Goal: Information Seeking & Learning: Understand process/instructions

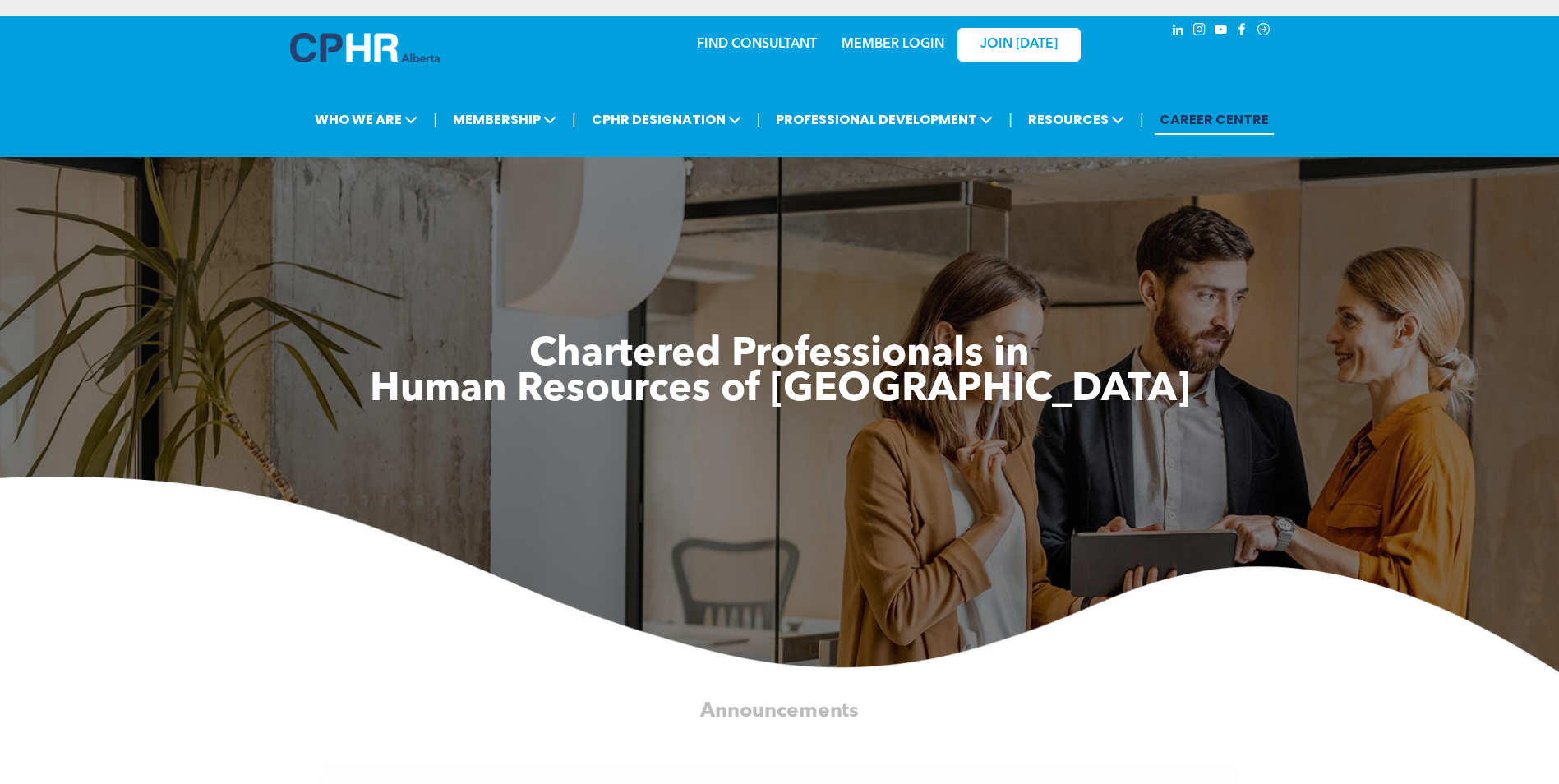
scroll to position [82, 0]
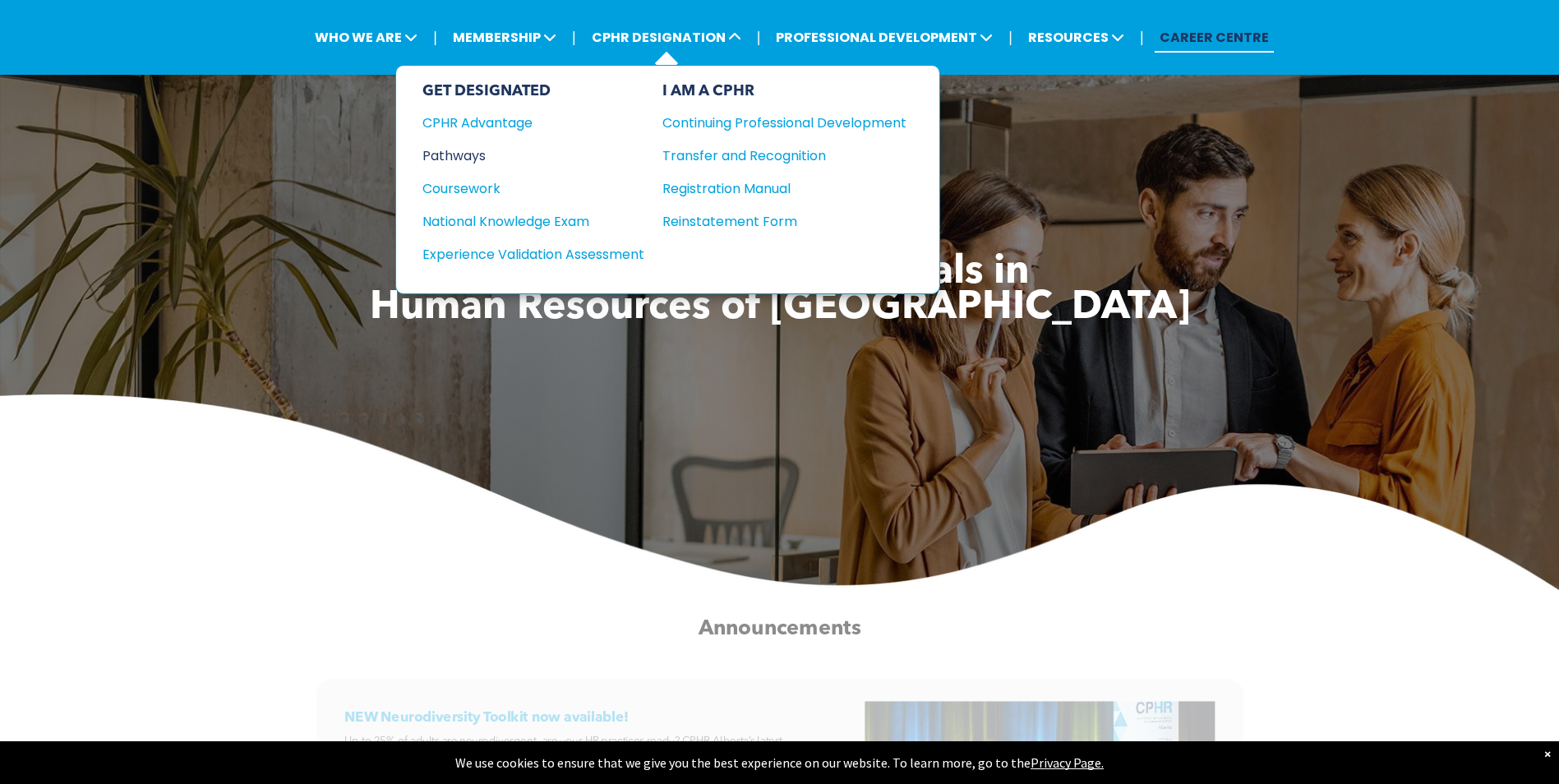
click at [473, 154] on div "Pathways" at bounding box center [522, 156] width 200 height 21
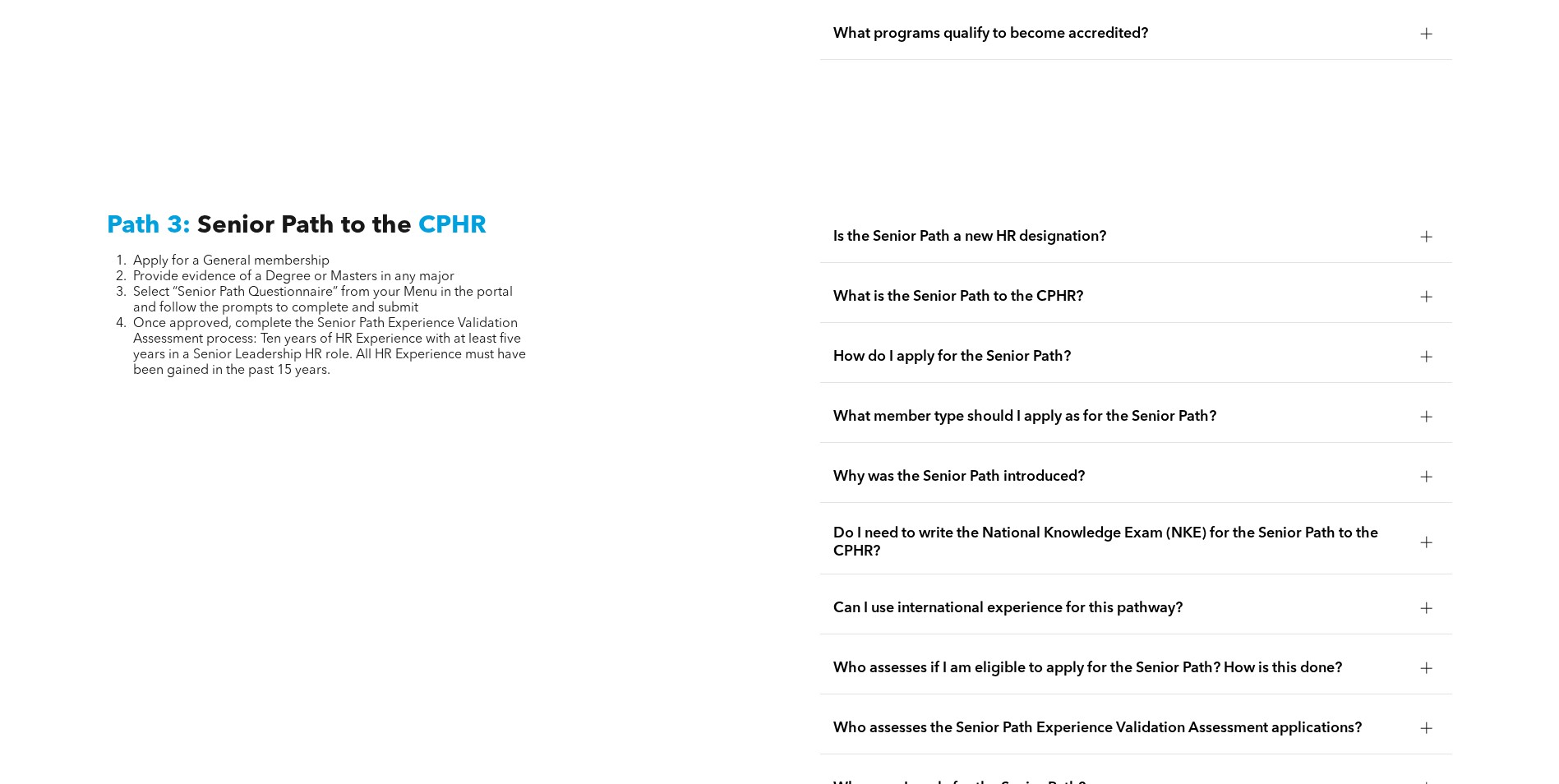
scroll to position [4108, 0]
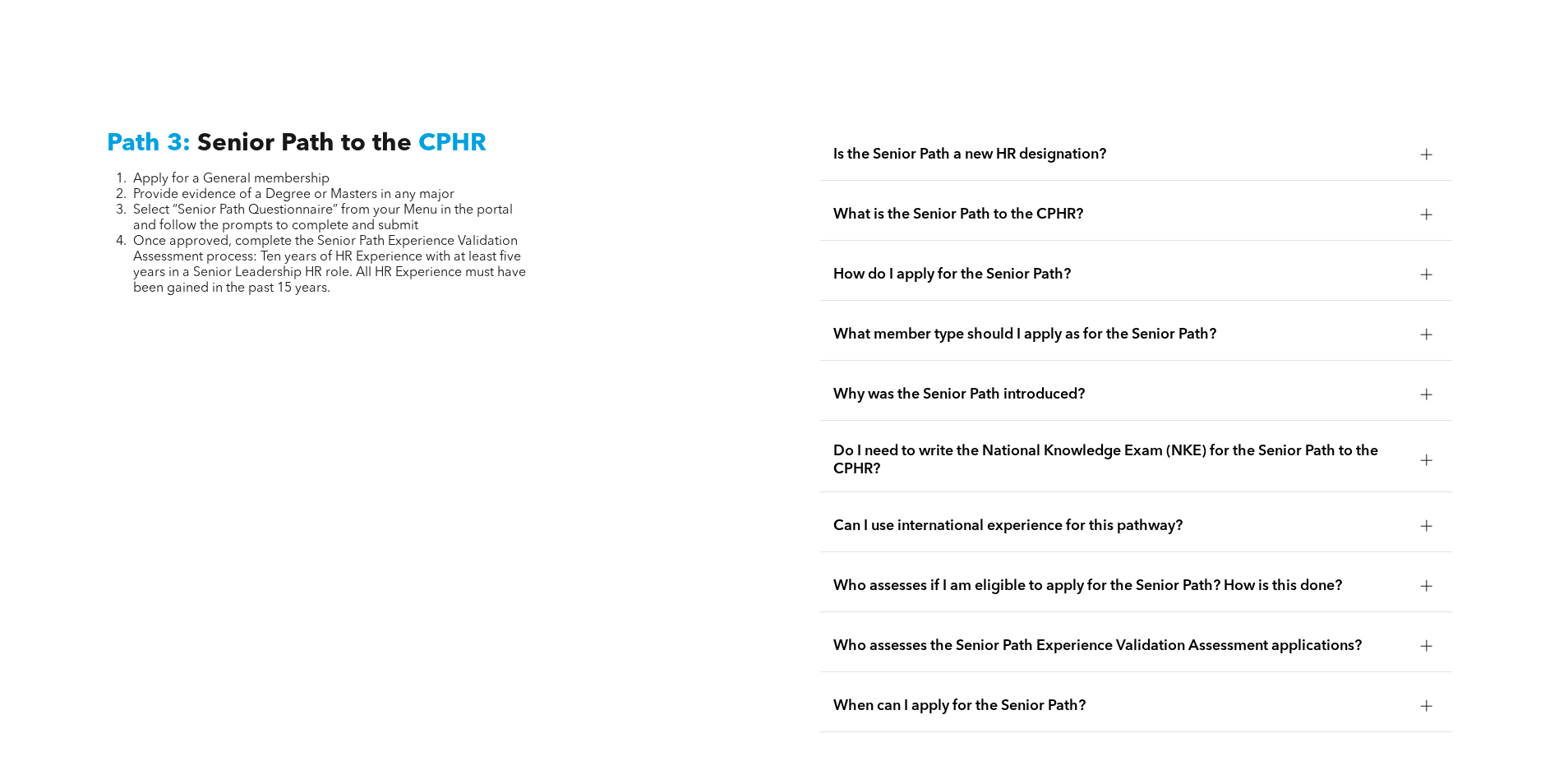
click at [993, 266] on span "How do I apply for the Senior Path?" at bounding box center [1120, 274] width 574 height 18
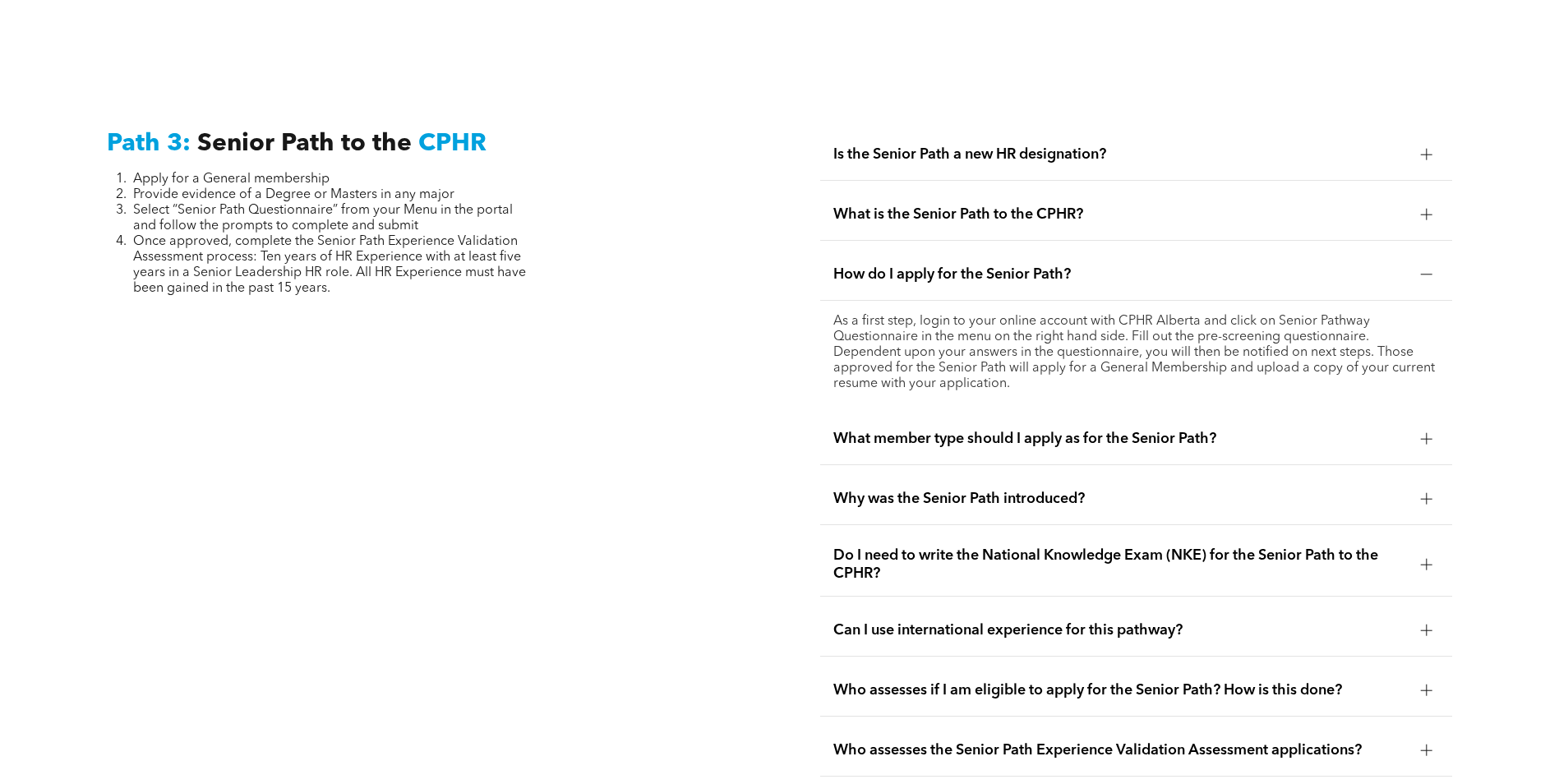
click at [993, 266] on span "How do I apply for the Senior Path?" at bounding box center [1120, 274] width 574 height 18
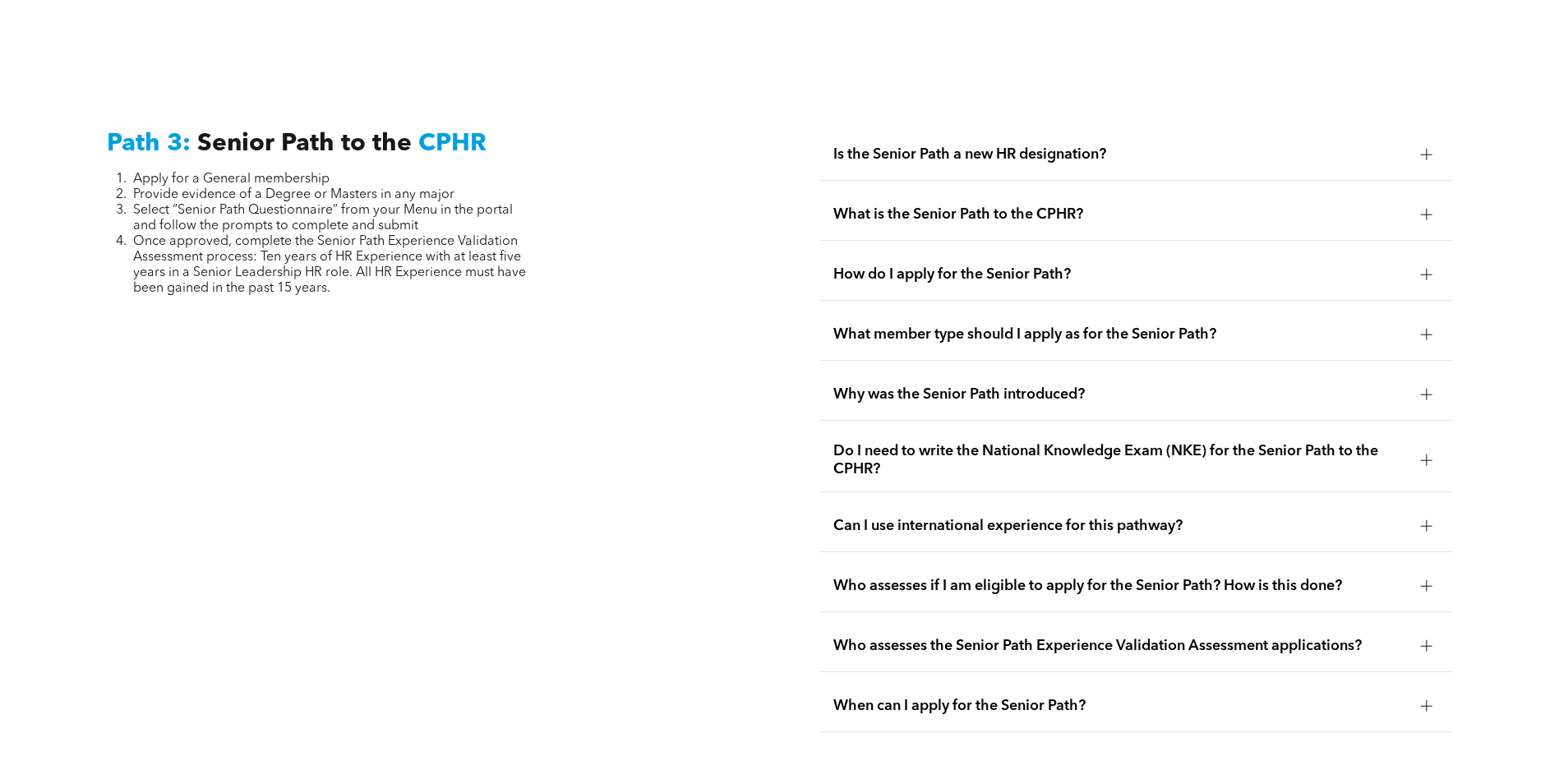
click at [993, 266] on span "How do I apply for the Senior Path?" at bounding box center [1120, 274] width 574 height 18
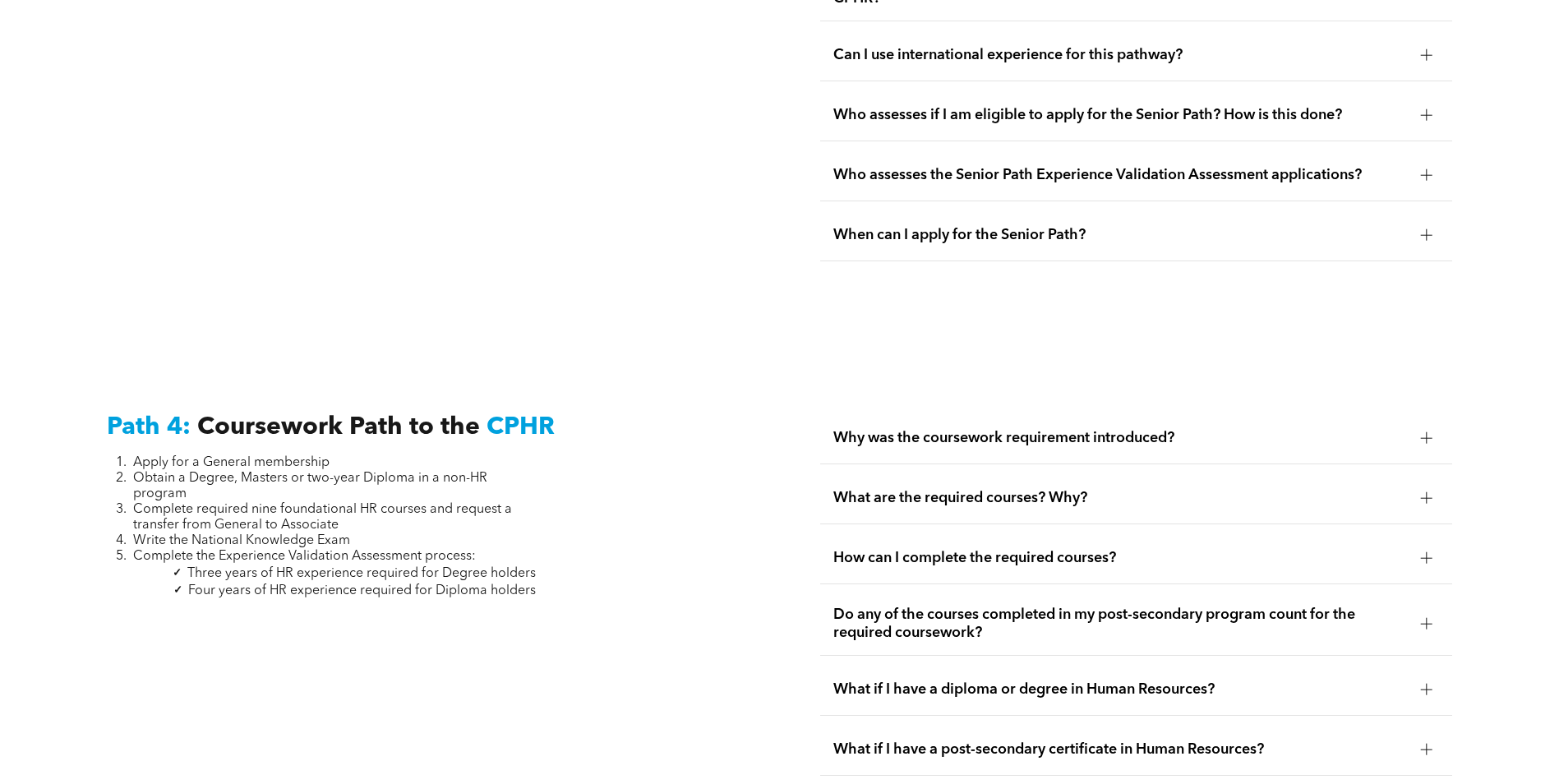
scroll to position [4765, 0]
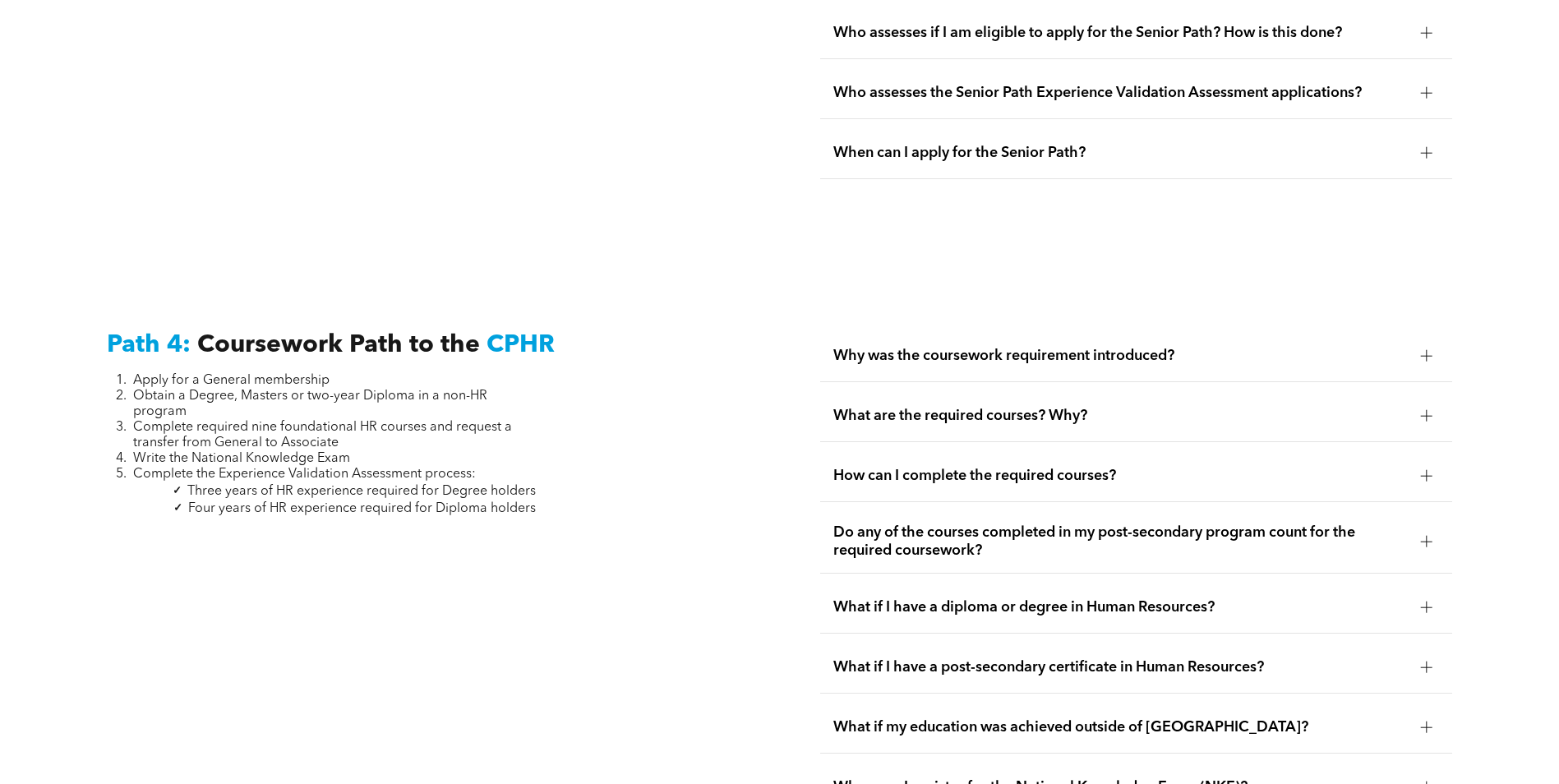
click at [1081, 407] on span "What are the required courses? Why?" at bounding box center [1120, 416] width 574 height 18
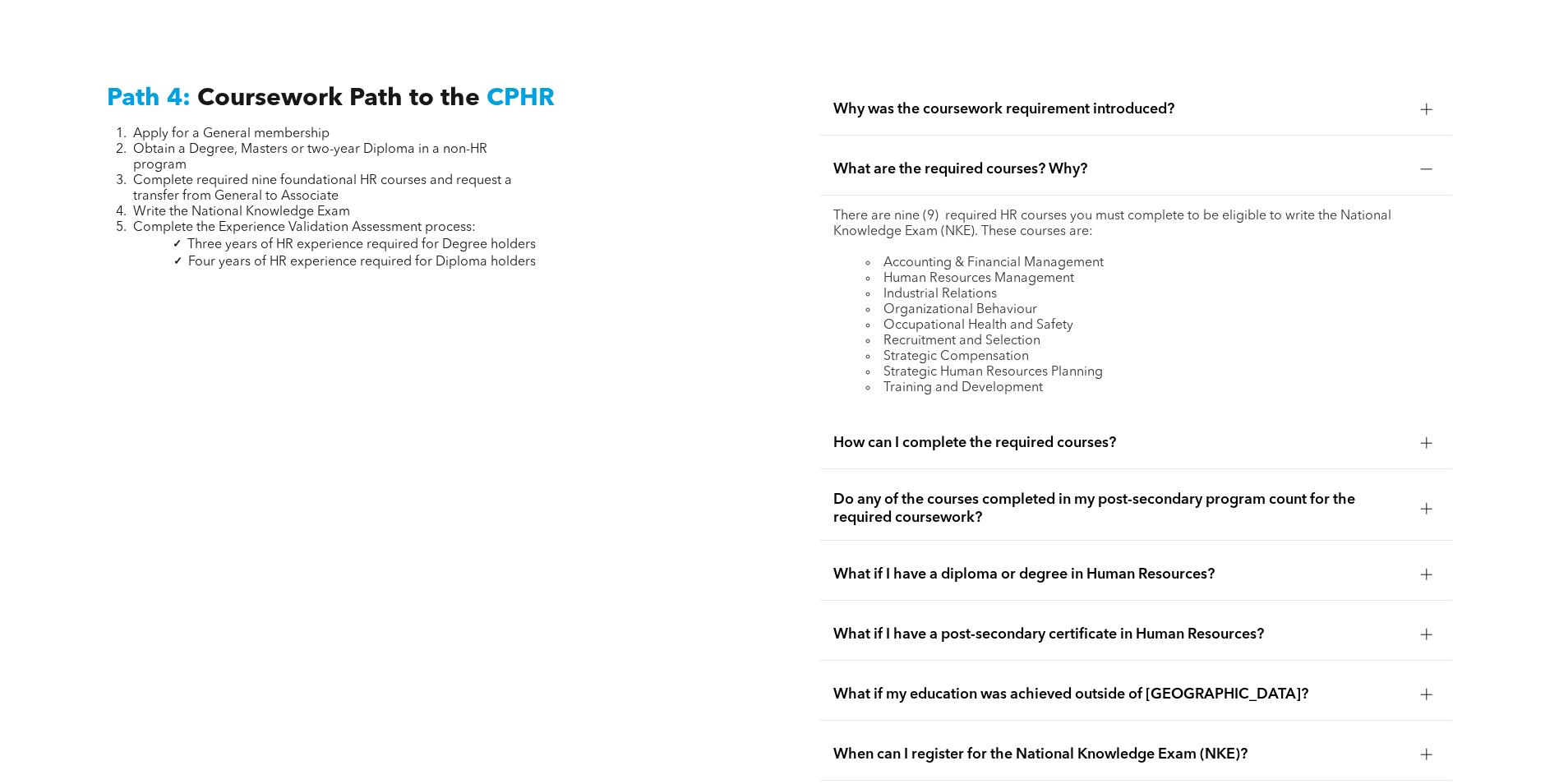
scroll to position [4929, 0]
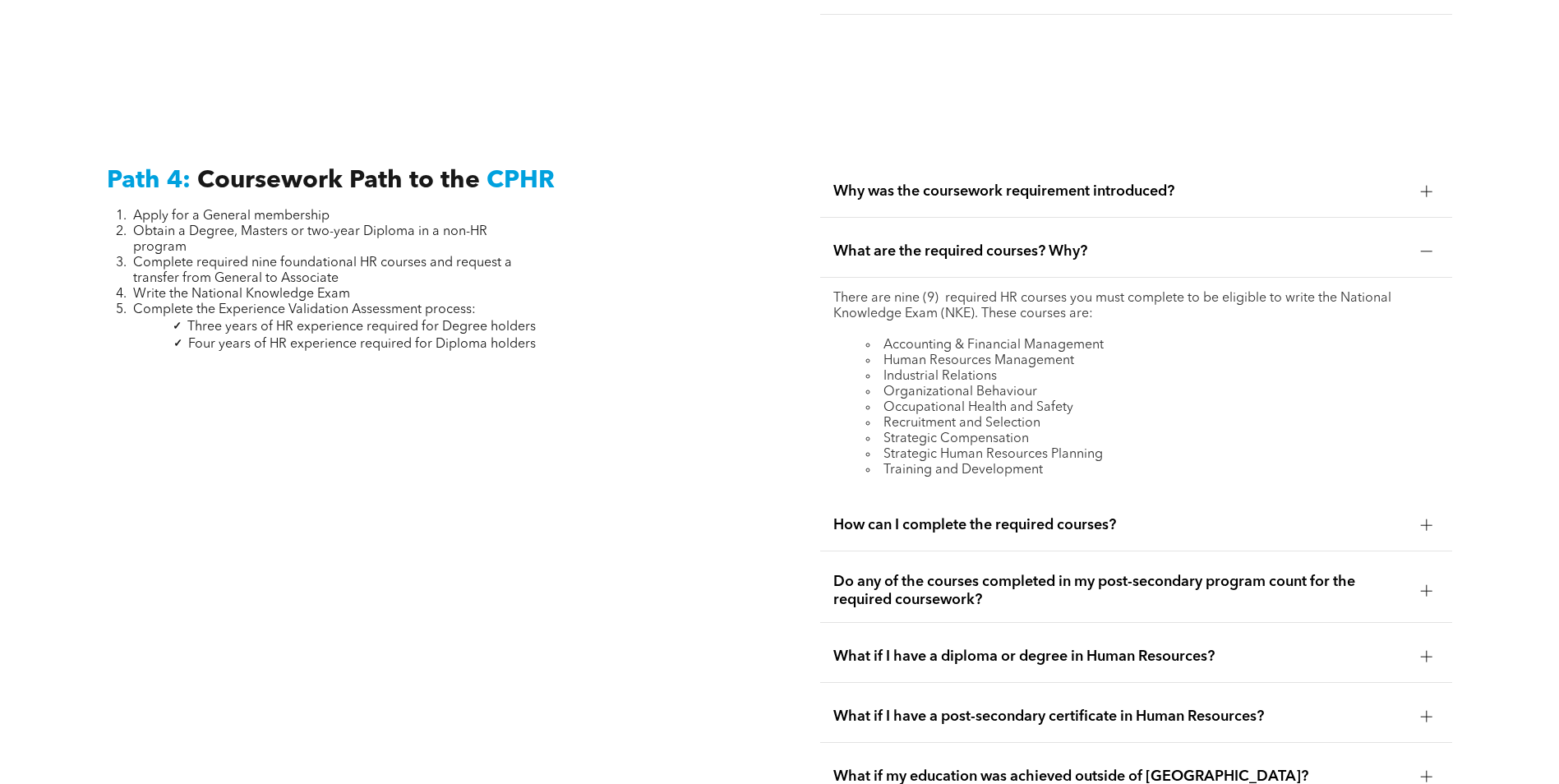
click at [1424, 585] on div at bounding box center [1426, 590] width 11 height 11
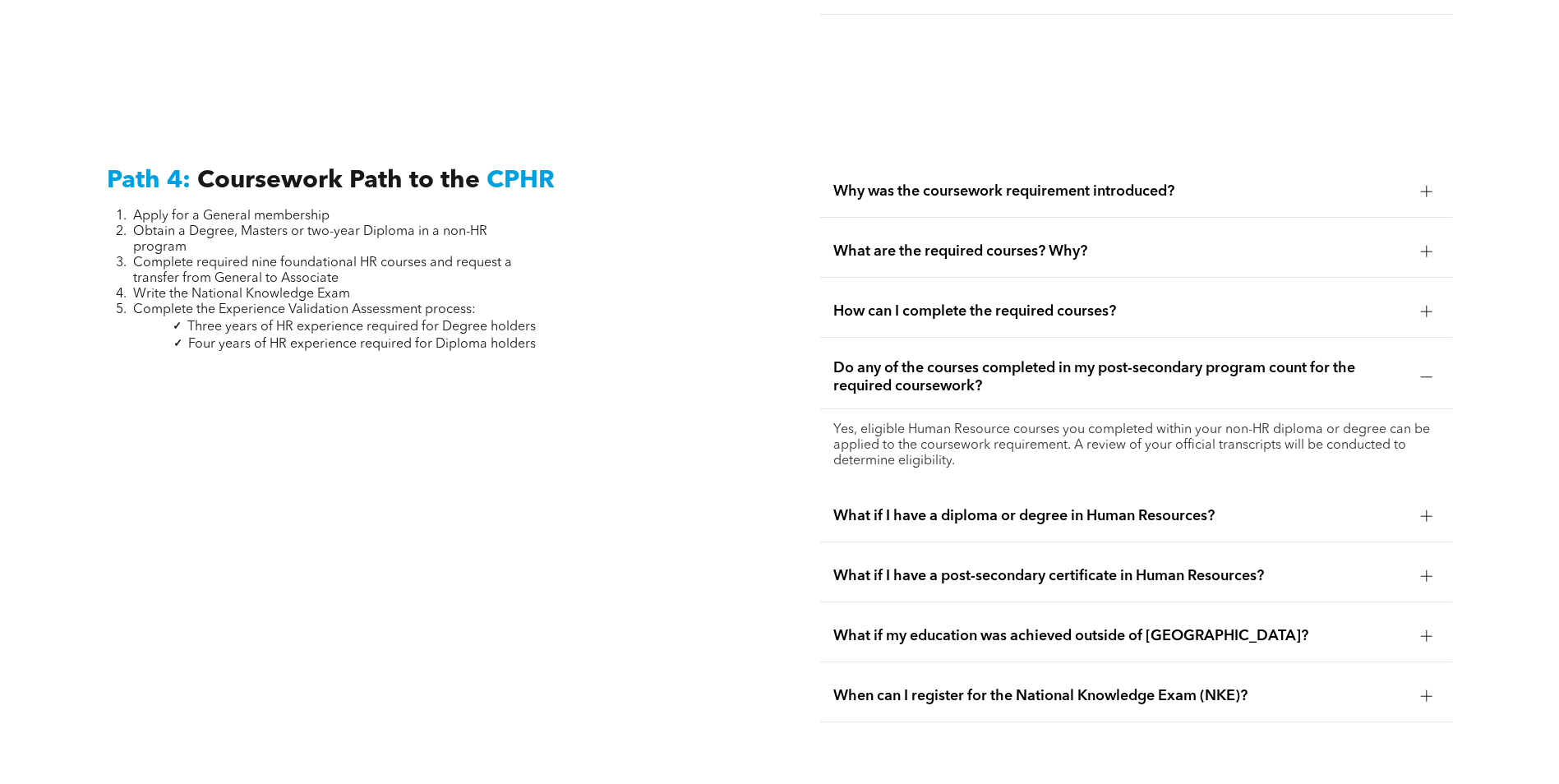
scroll to position [5012, 0]
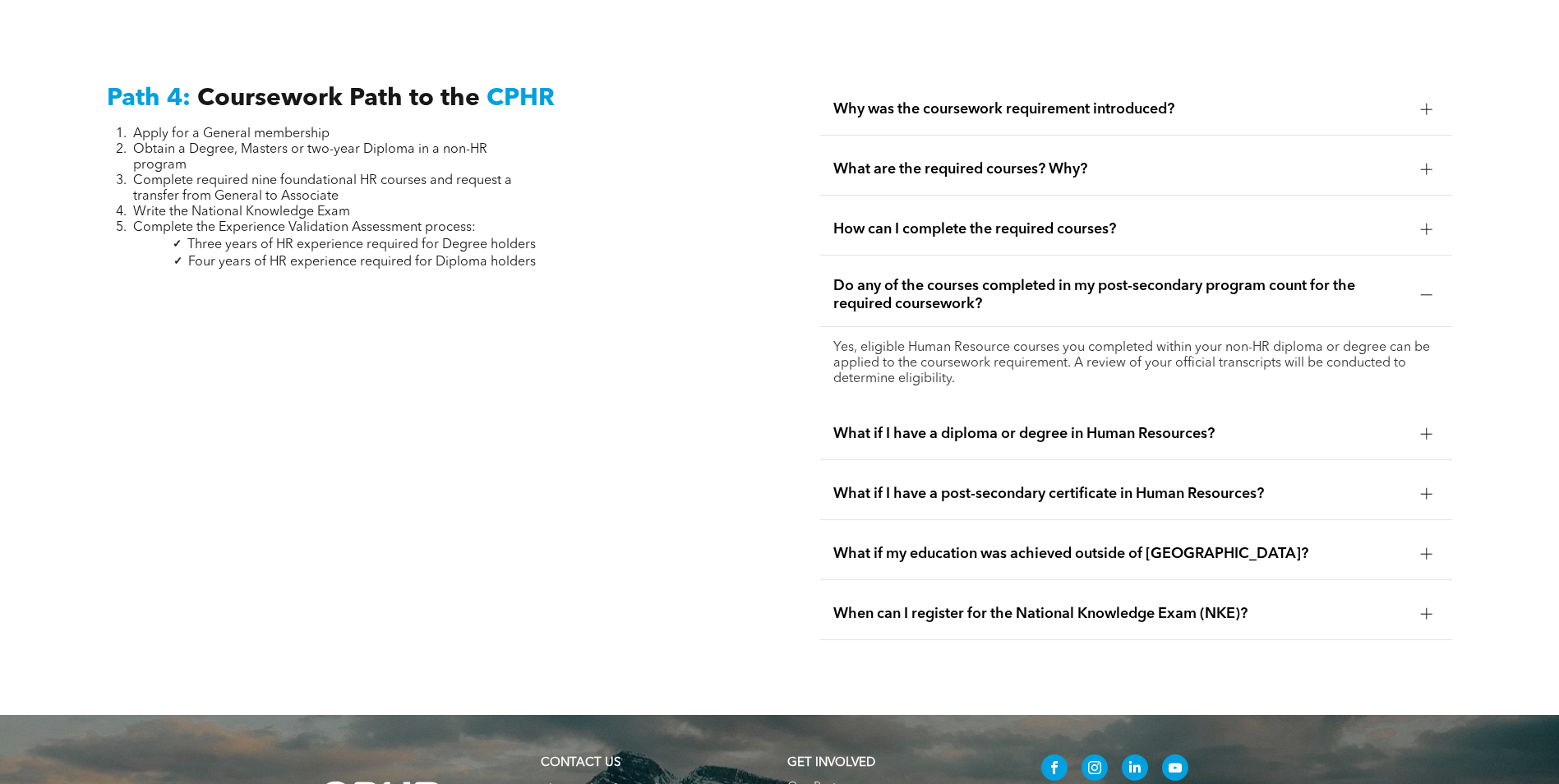
click at [938, 605] on span "When can I register for the National Knowledge Exam (NKE)?" at bounding box center [1120, 613] width 574 height 18
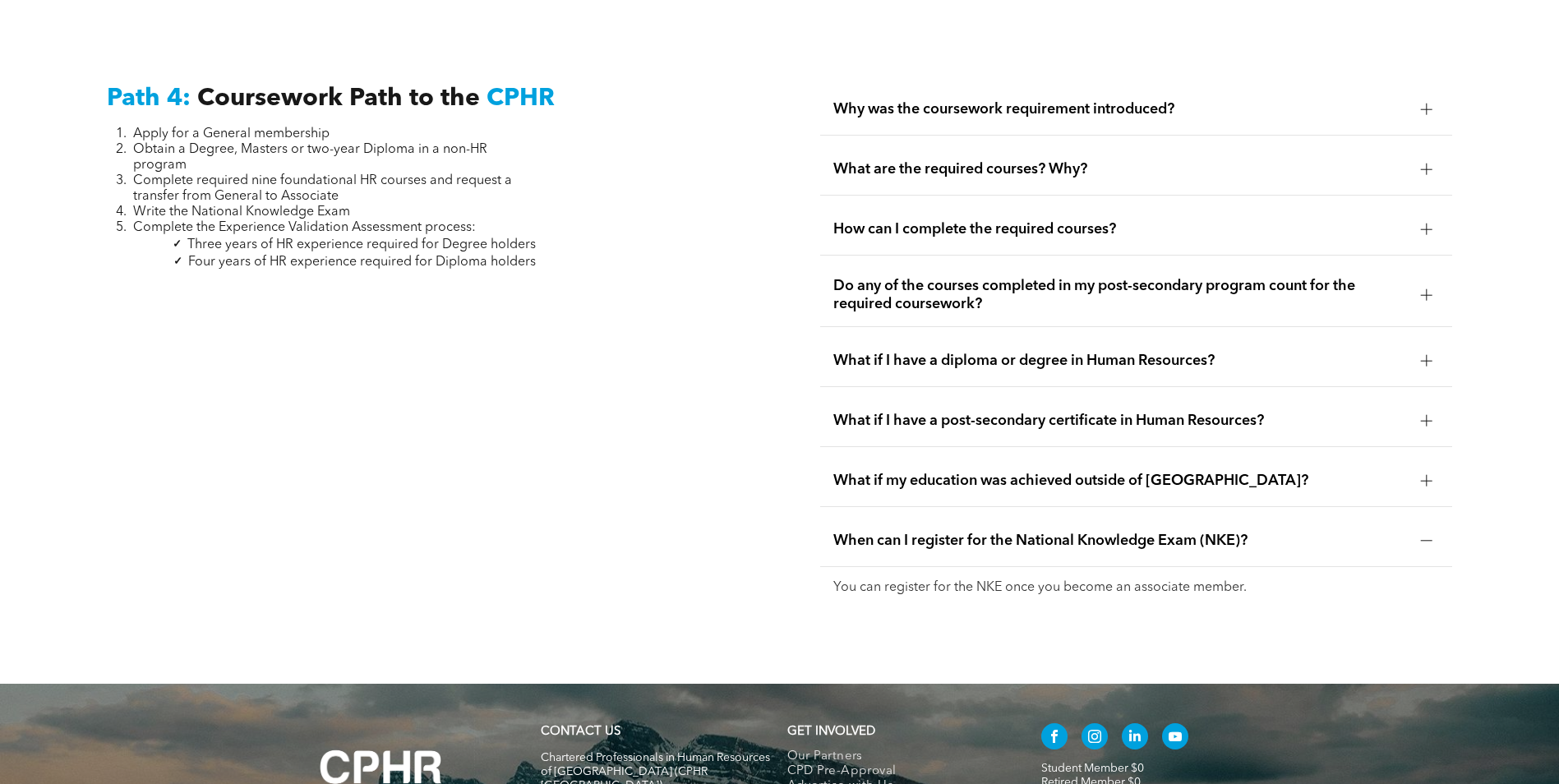
scroll to position [4847, 0]
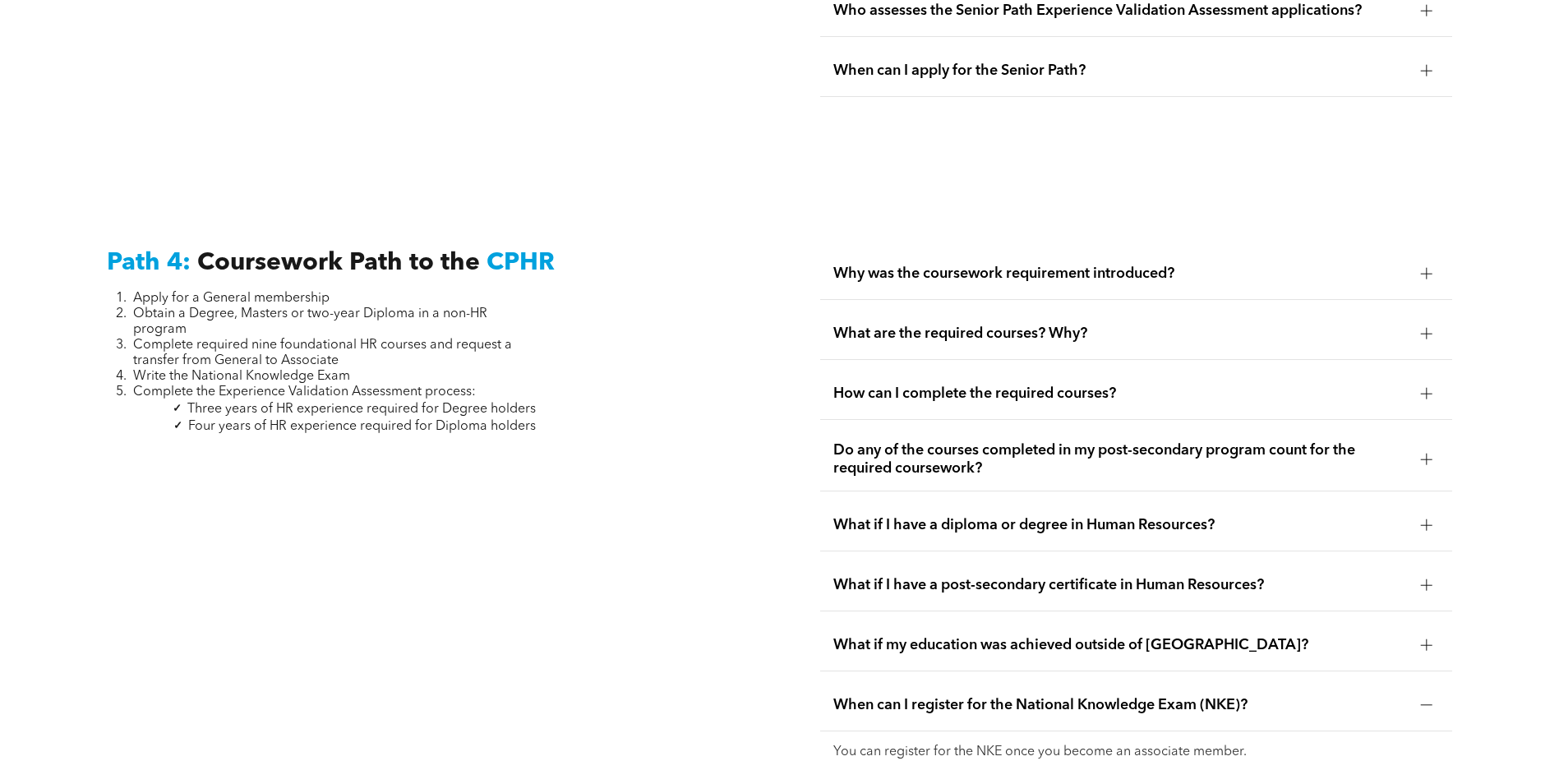
click at [948, 325] on span "What are the required courses? Why?" at bounding box center [1120, 333] width 574 height 18
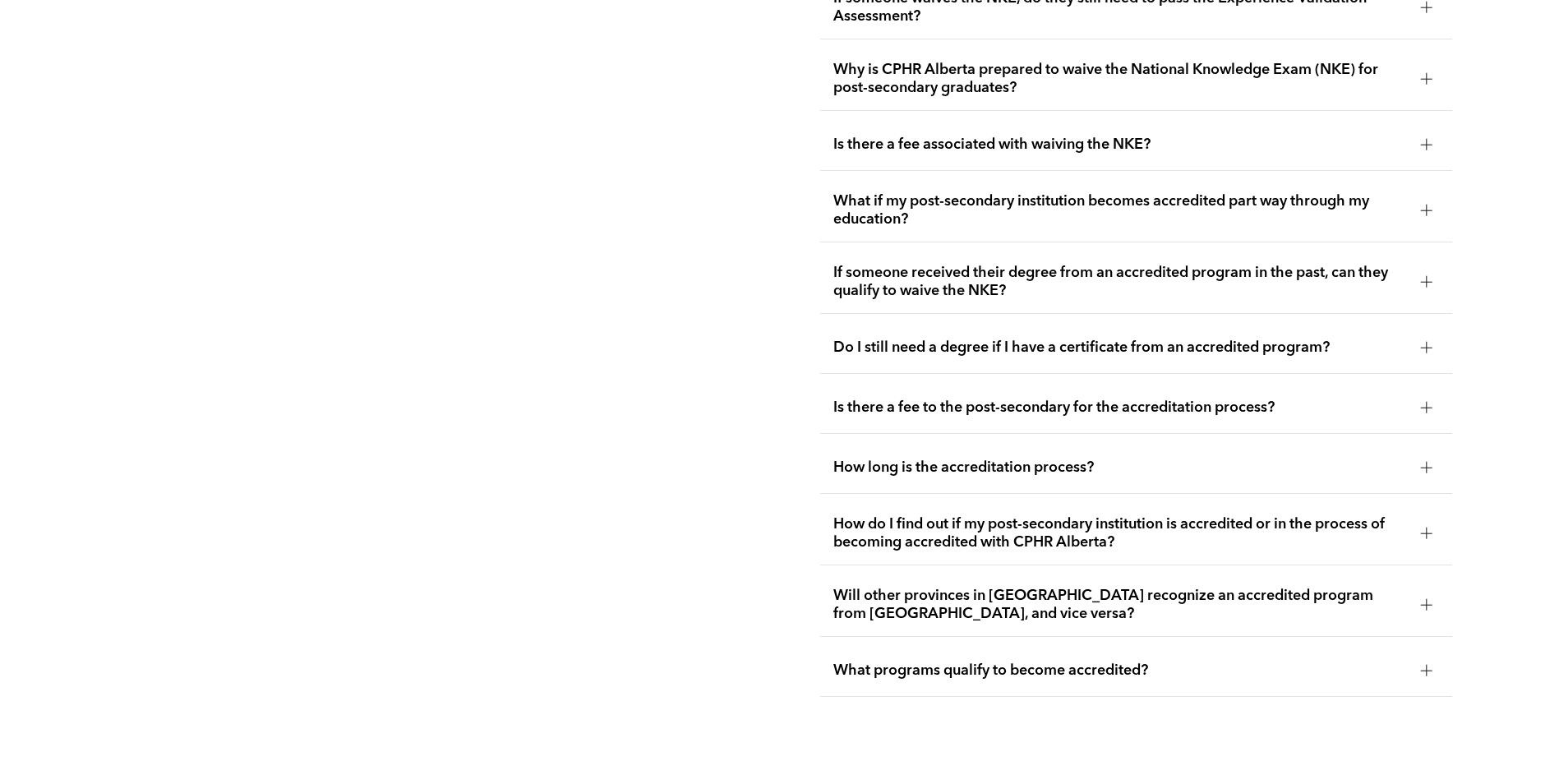
scroll to position [3307, 0]
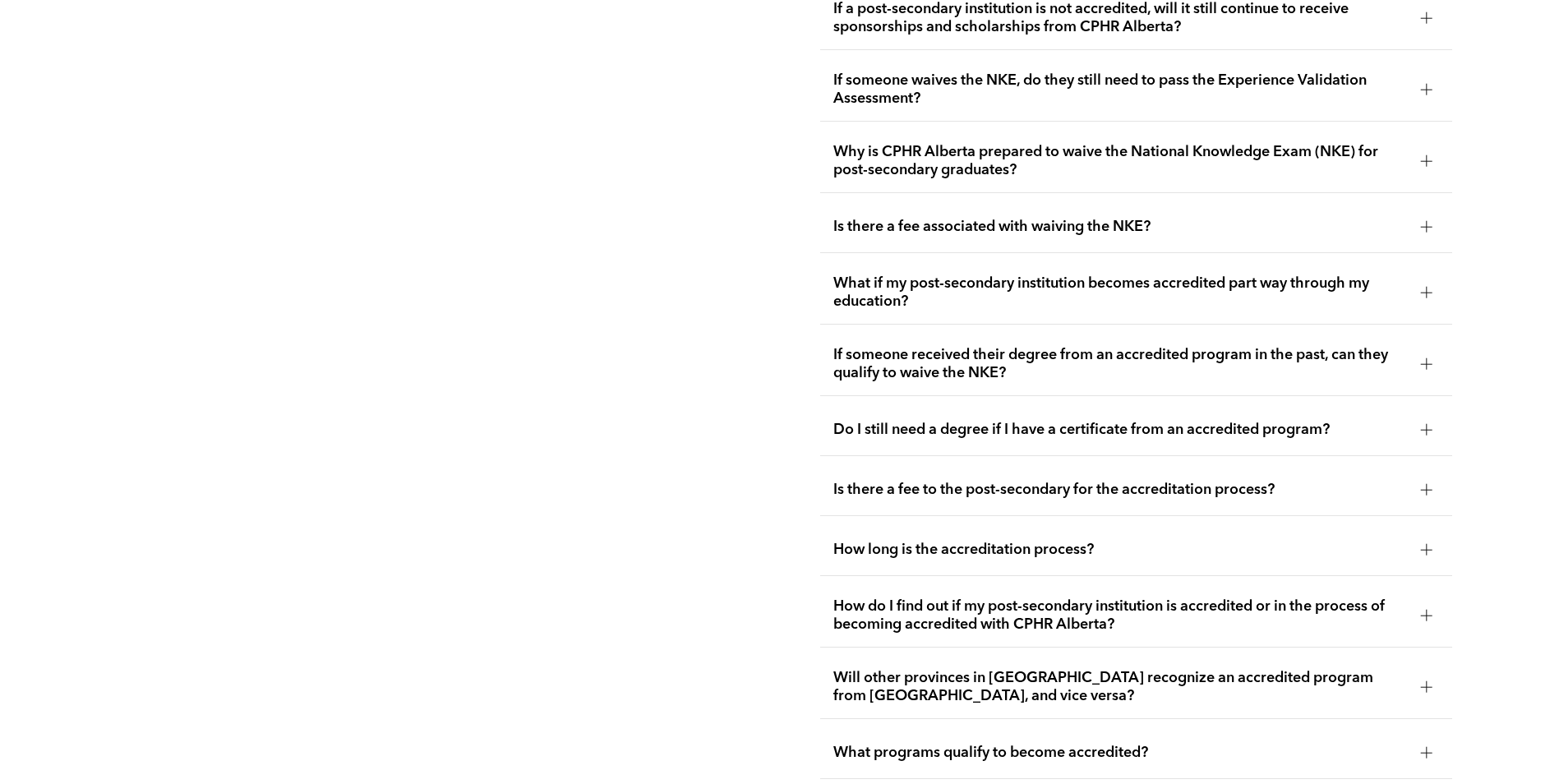
click at [1077, 481] on span "Is there a fee to the post-secondary for the accreditation process?" at bounding box center [1120, 489] width 574 height 18
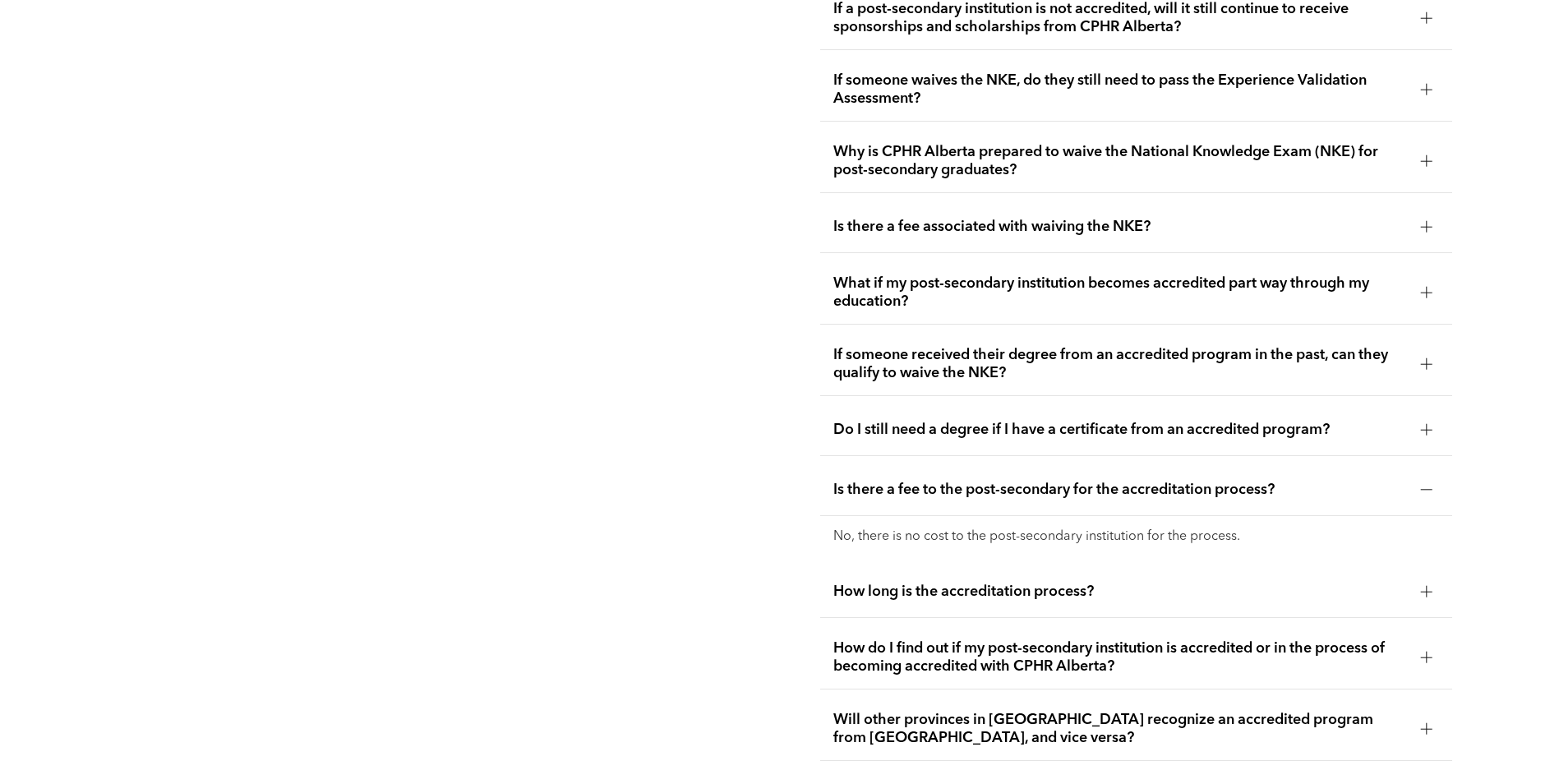
click at [1077, 481] on span "Is there a fee to the post-secondary for the accreditation process?" at bounding box center [1120, 489] width 574 height 18
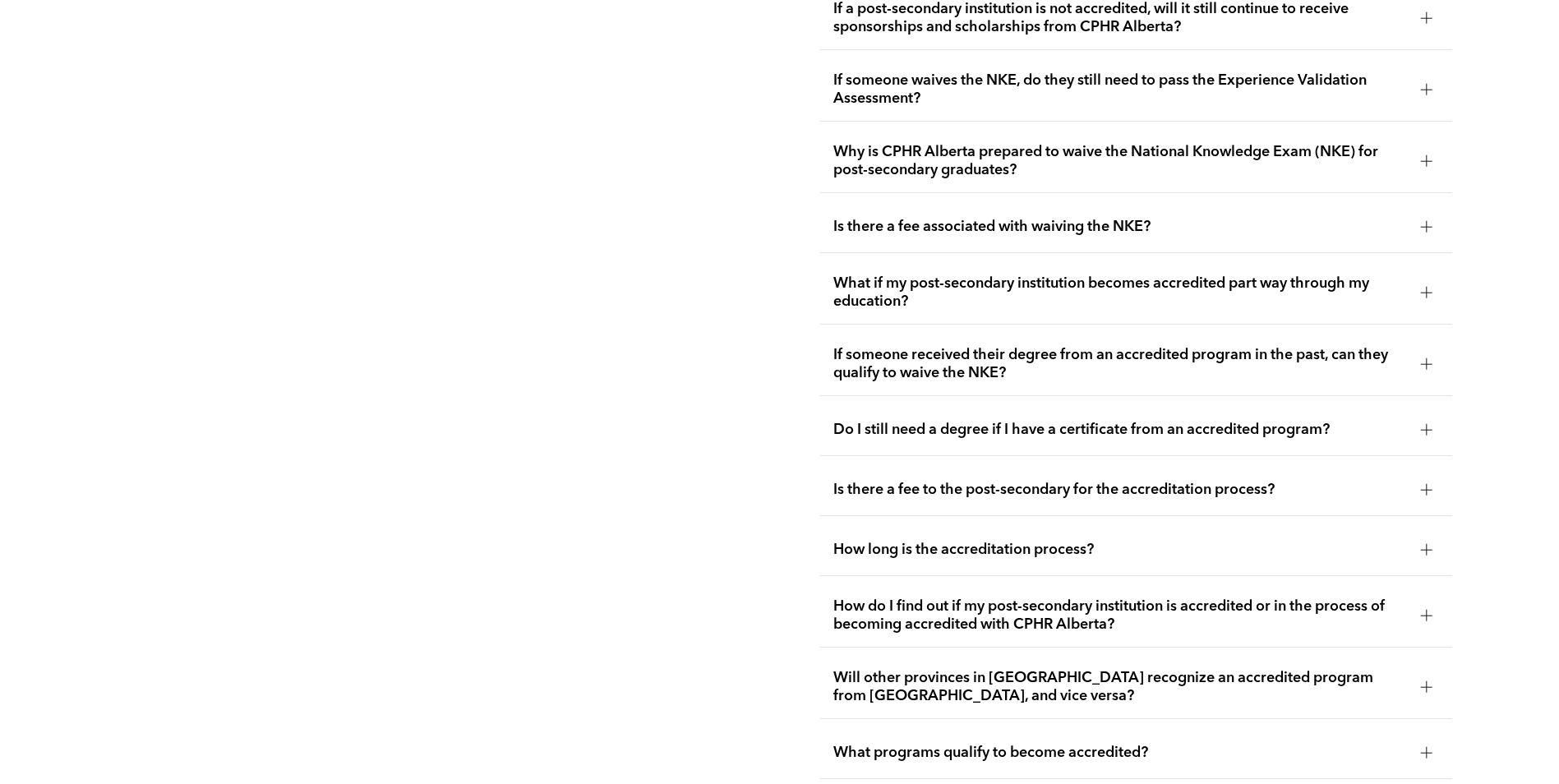
click at [1084, 597] on span "How do I find out if my post-secondary institution is accredited or in the proc…" at bounding box center [1120, 615] width 574 height 36
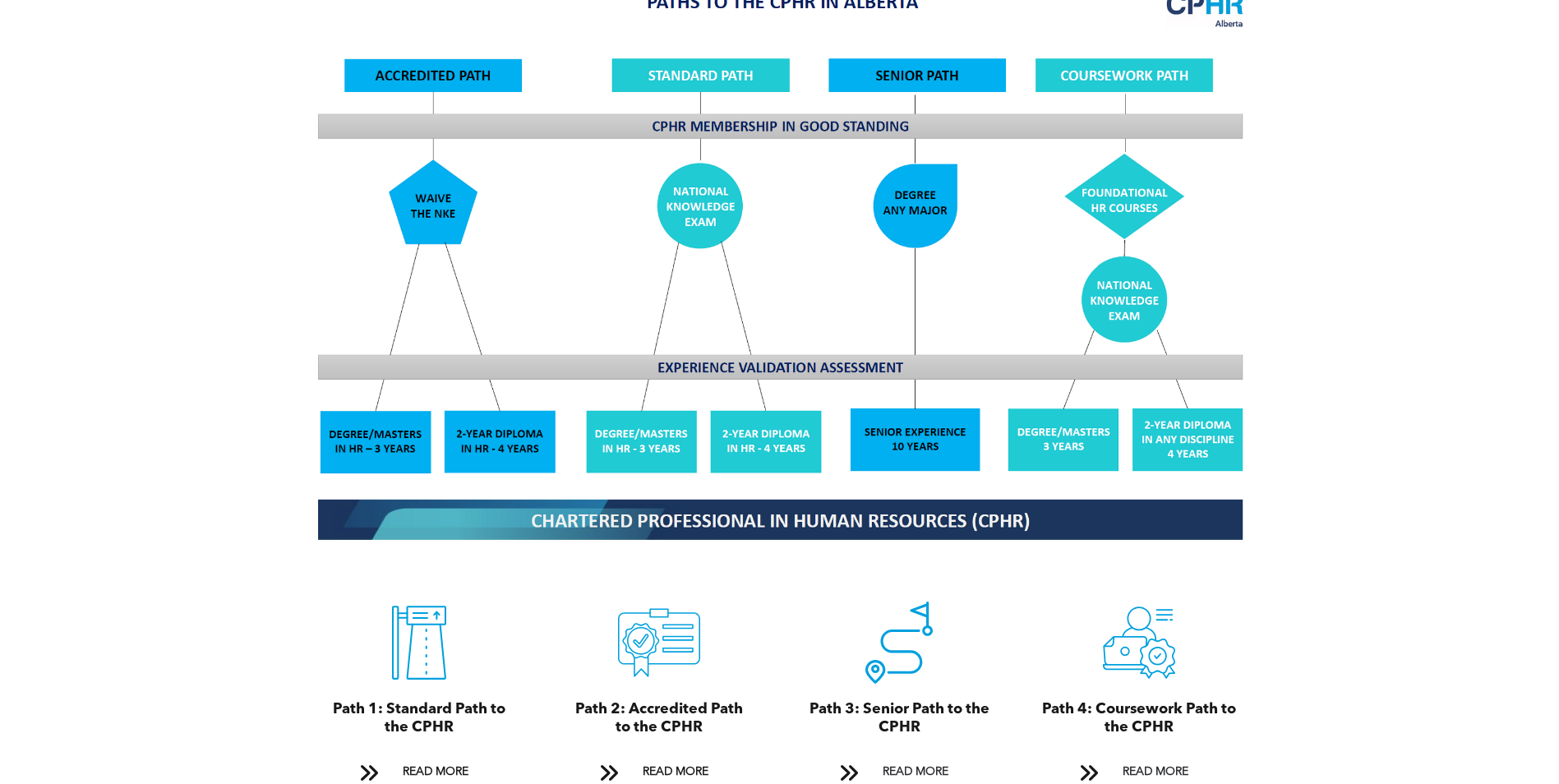
scroll to position [1335, 0]
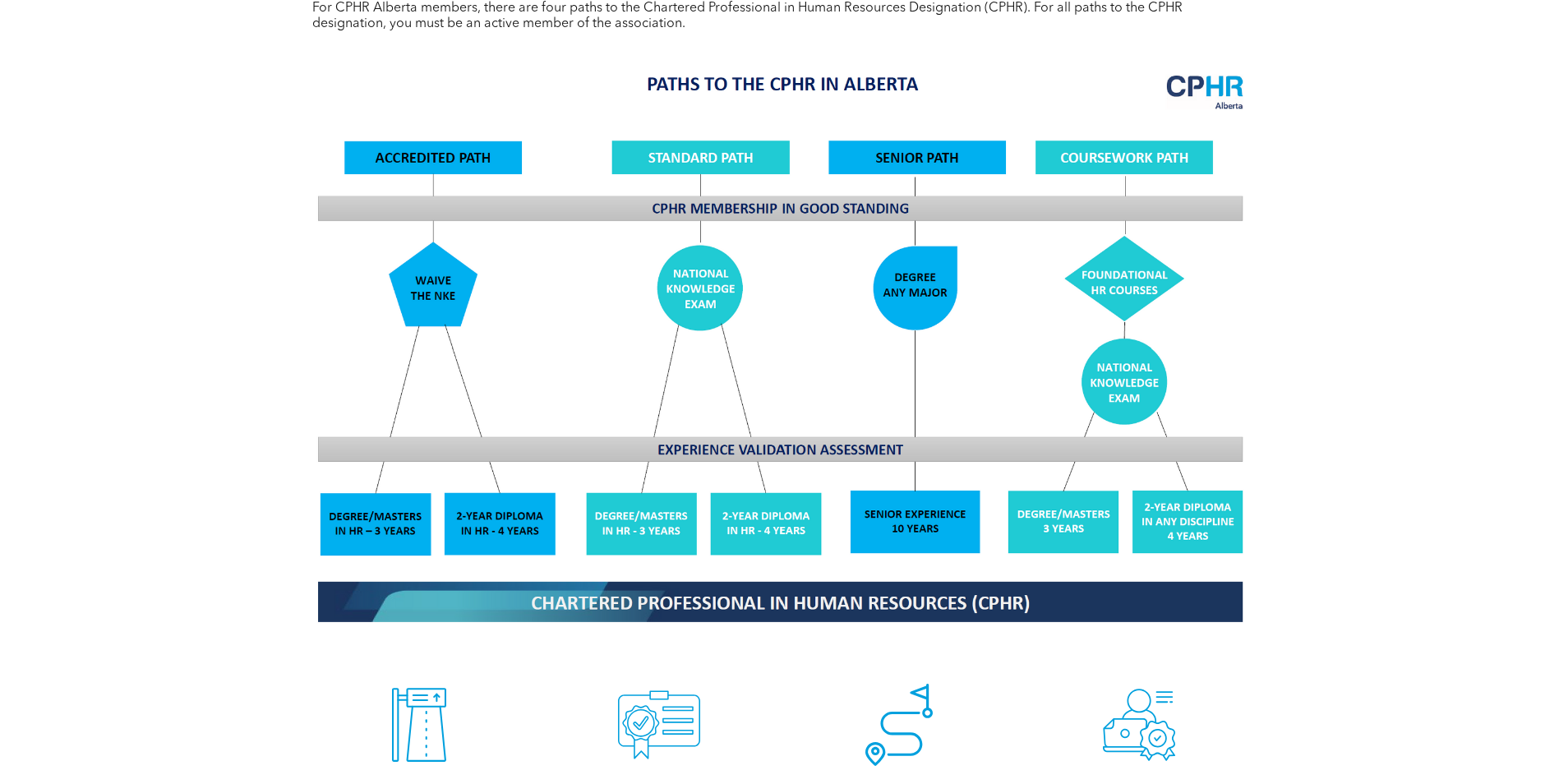
click at [441, 280] on img at bounding box center [780, 347] width 951 height 572
click at [460, 138] on img at bounding box center [780, 347] width 951 height 572
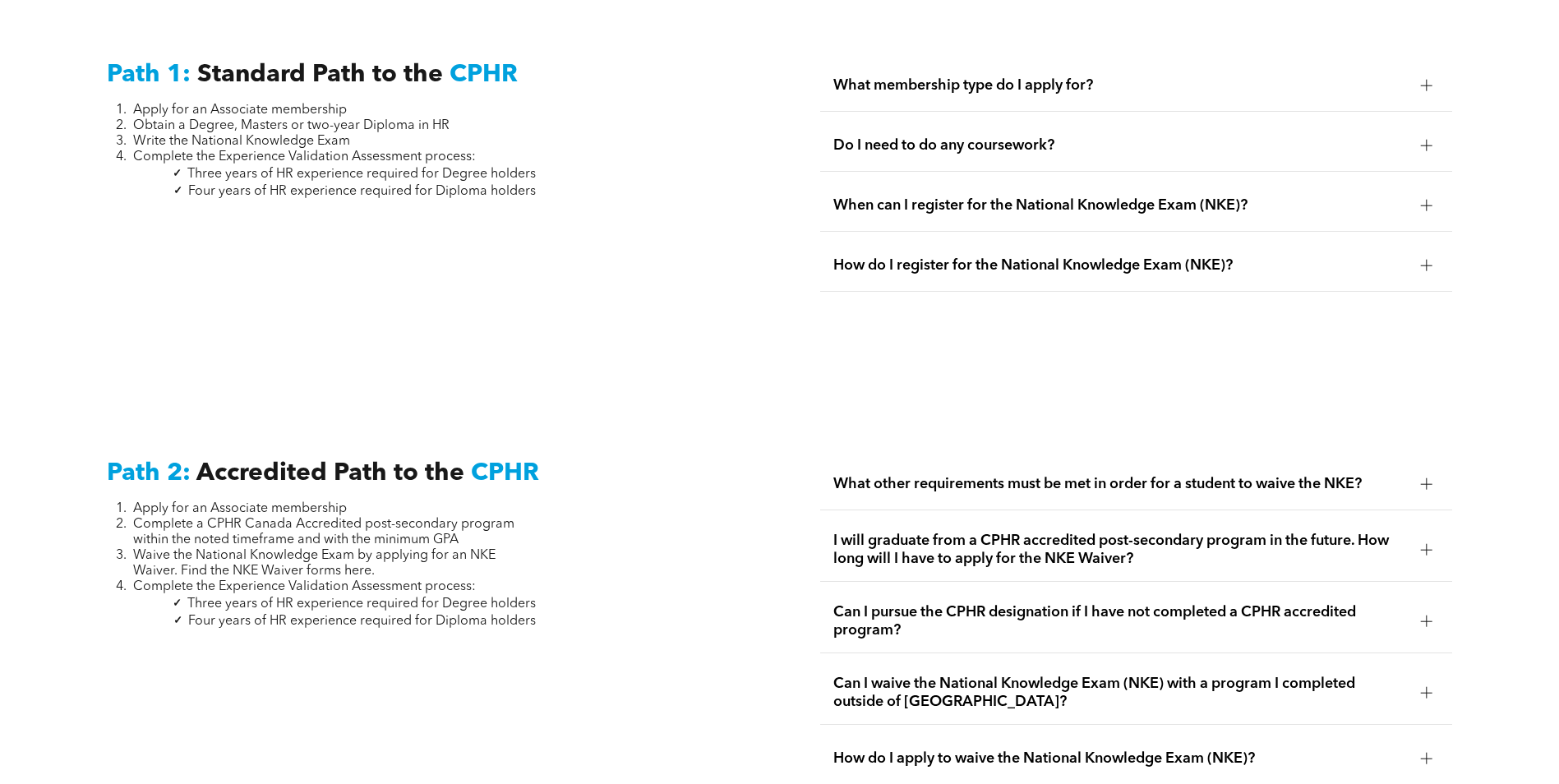
scroll to position [2239, 0]
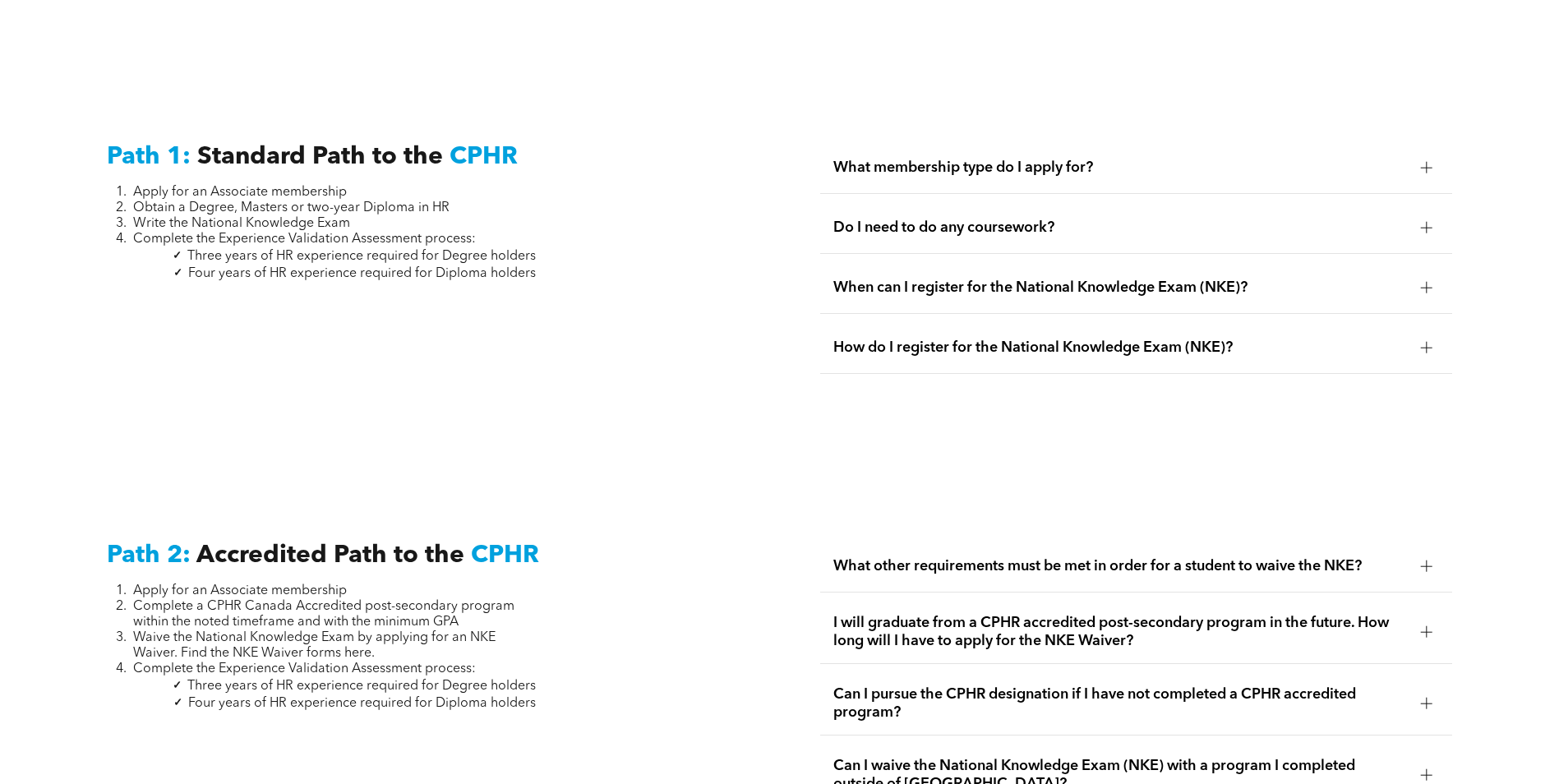
click at [970, 218] on span "Do I need to do any coursework?" at bounding box center [1120, 227] width 574 height 18
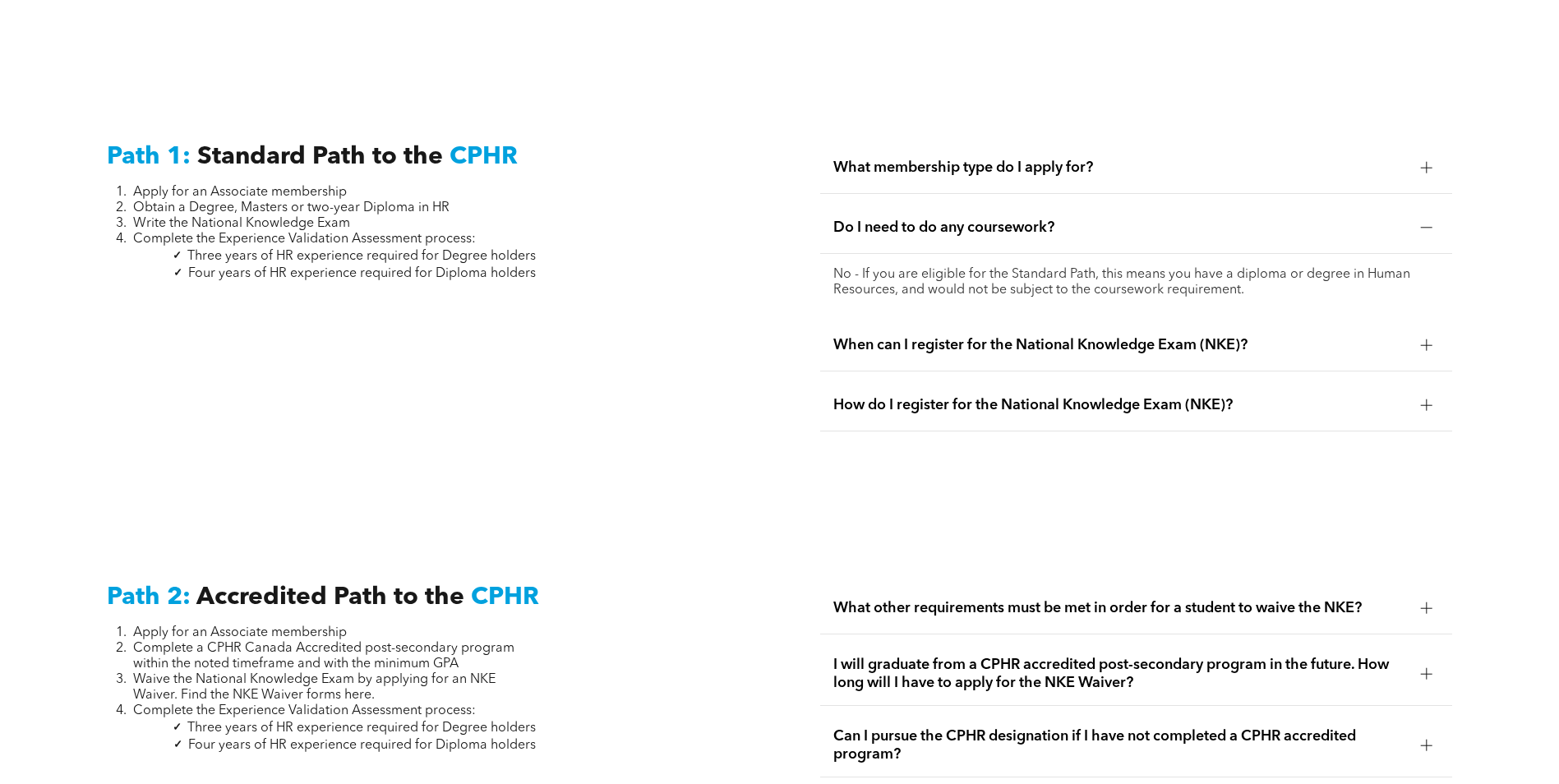
click at [998, 159] on span "What membership type do I apply for?" at bounding box center [1120, 167] width 574 height 18
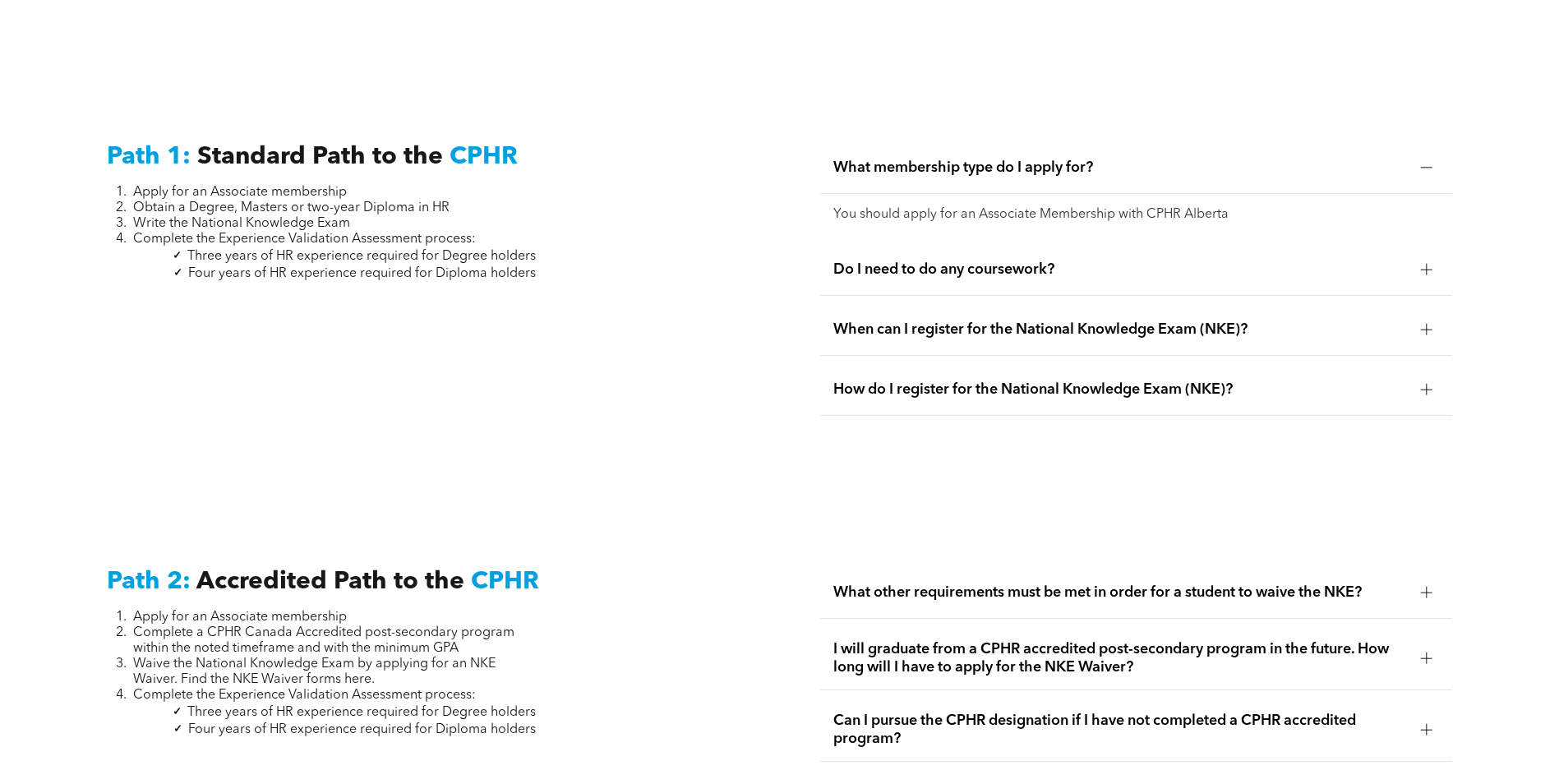
click at [972, 260] on span "Do I need to do any coursework?" at bounding box center [1120, 269] width 574 height 18
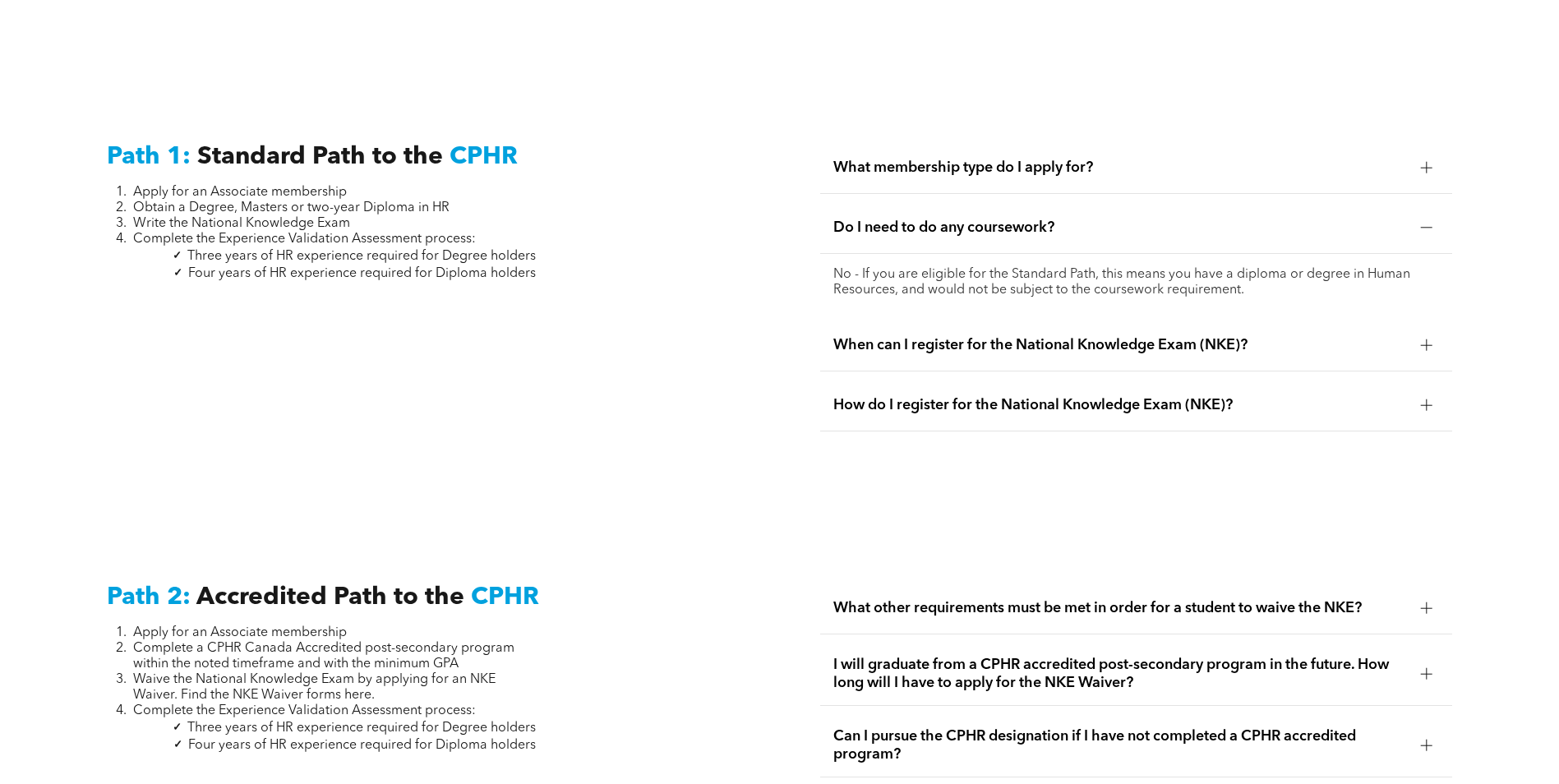
click at [959, 336] on span "When can I register for the National Knowledge Exam (NKE)?" at bounding box center [1120, 344] width 574 height 18
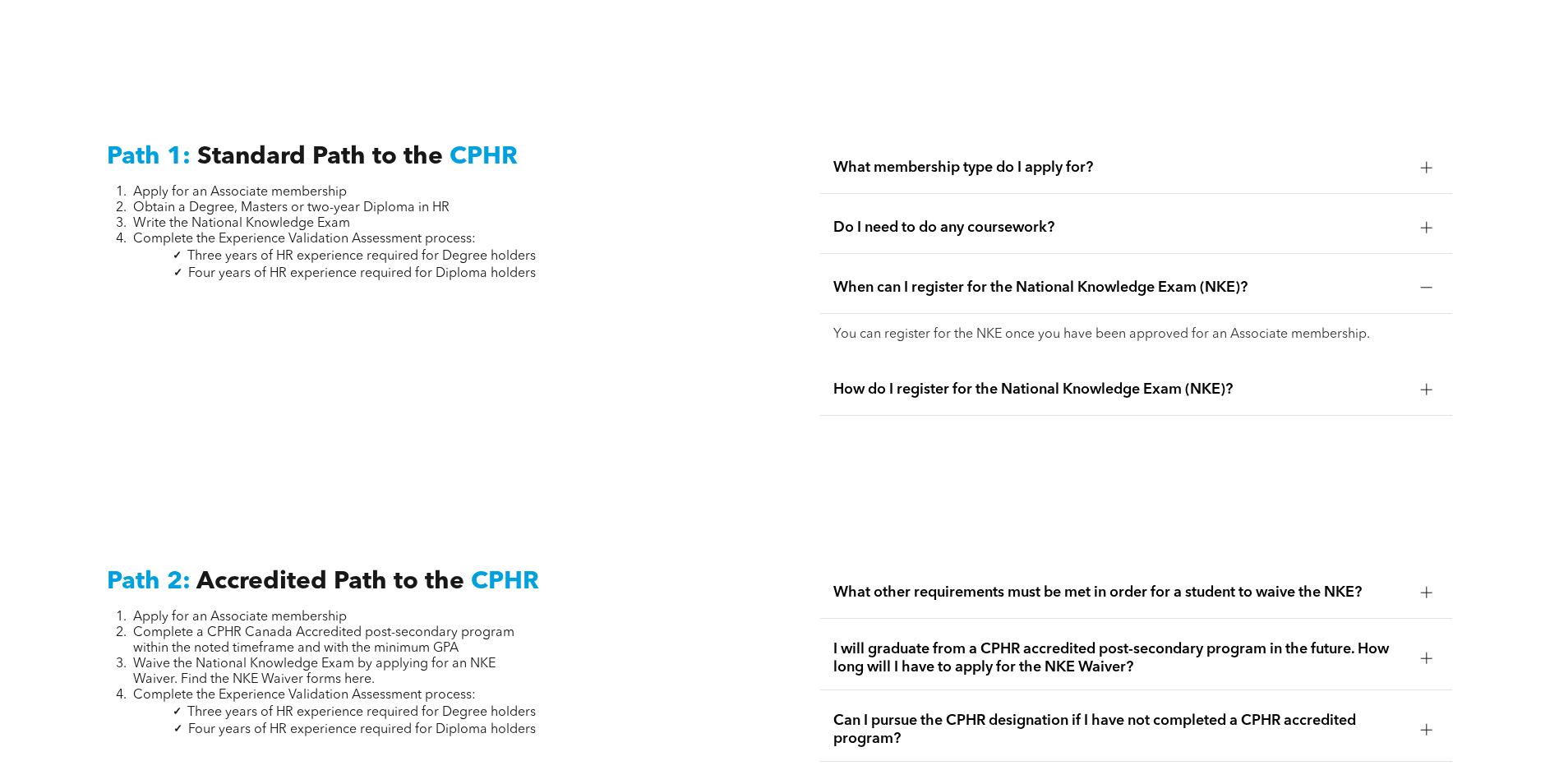
click at [946, 380] on span "How do I register for the National Knowledge Exam (NKE)?" at bounding box center [1120, 389] width 574 height 18
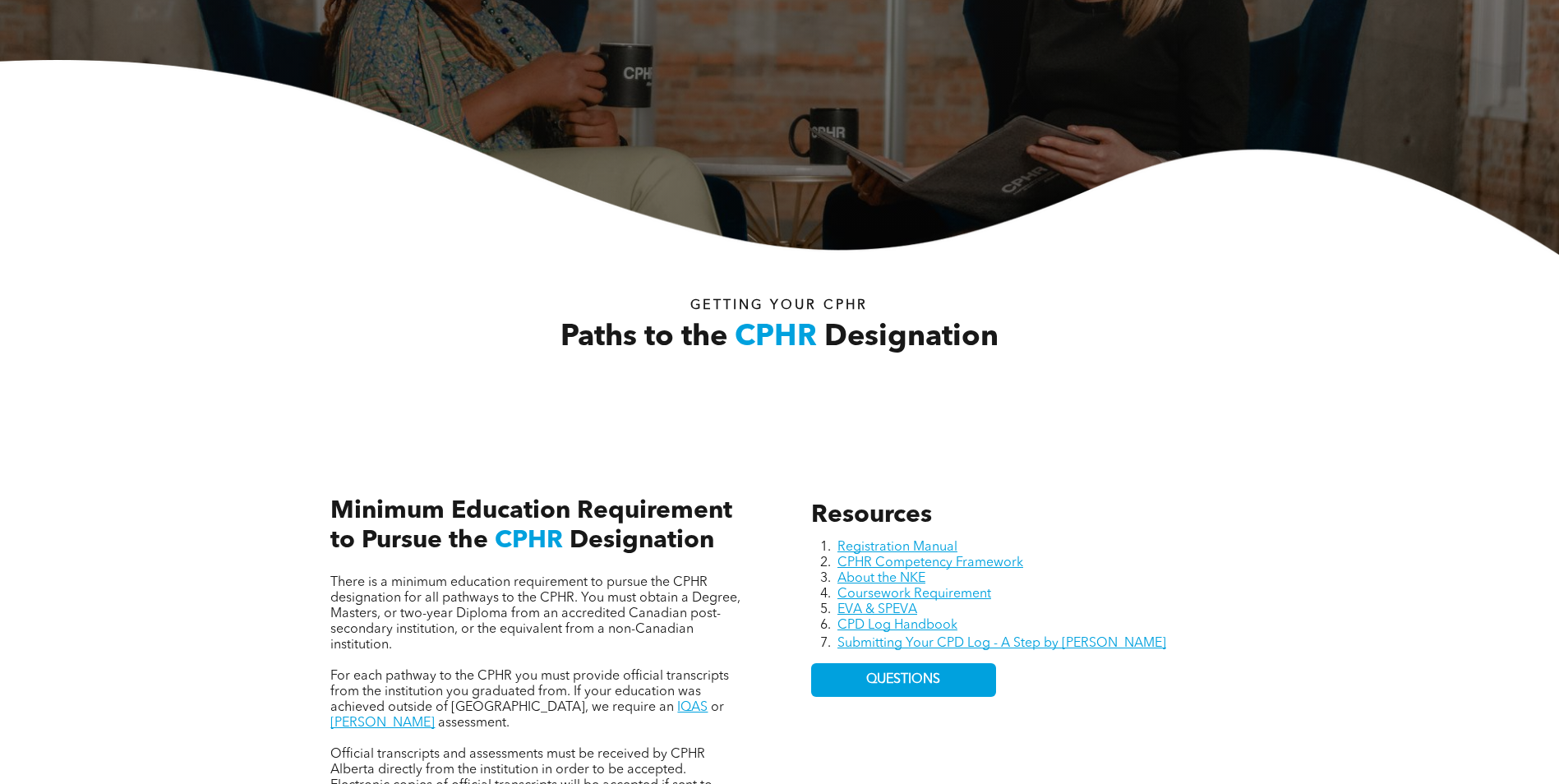
scroll to position [0, 0]
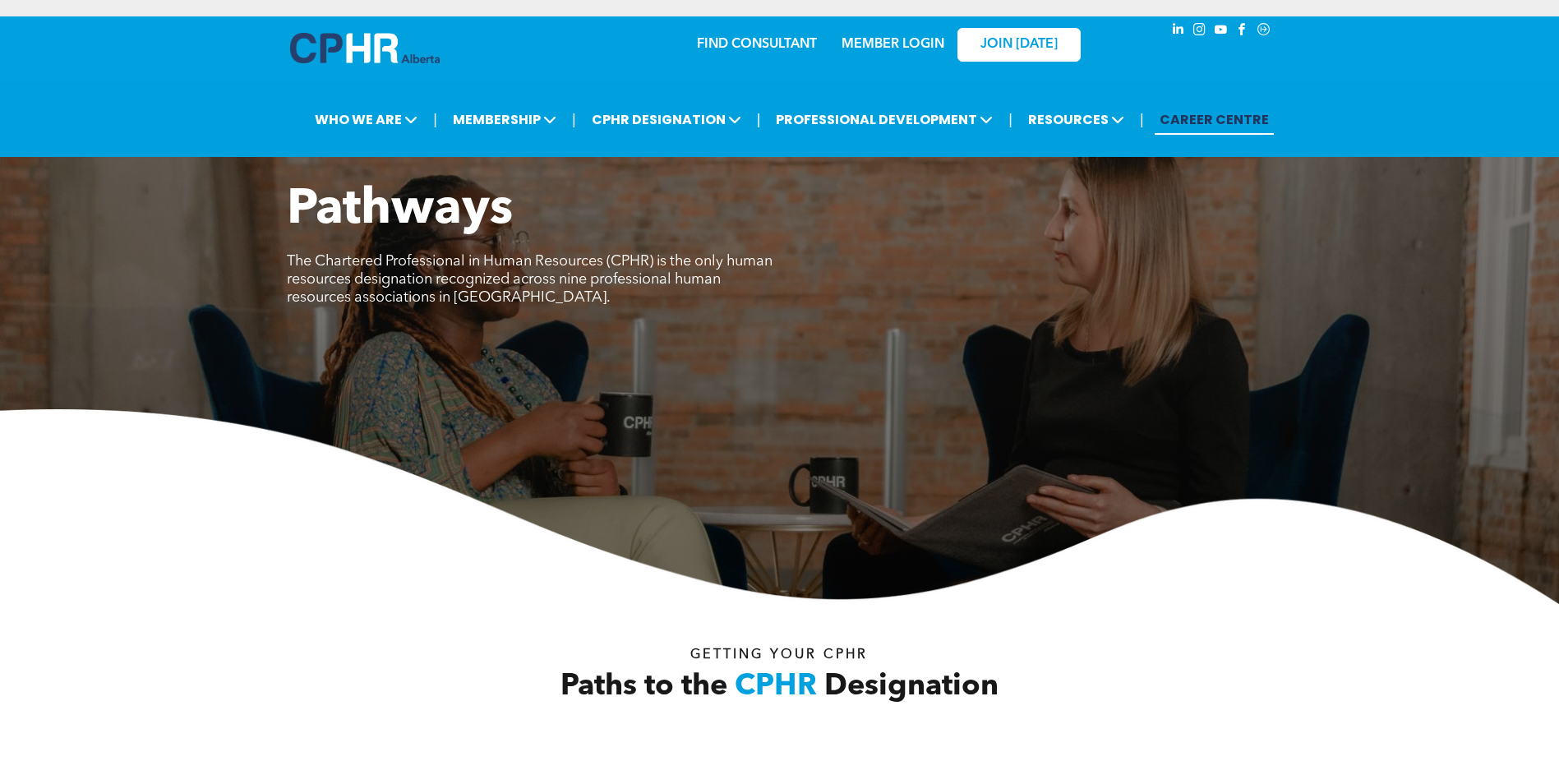
click at [1195, 119] on link "CAREER CENTRE" at bounding box center [1214, 119] width 119 height 30
